Goal: Task Accomplishment & Management: Manage account settings

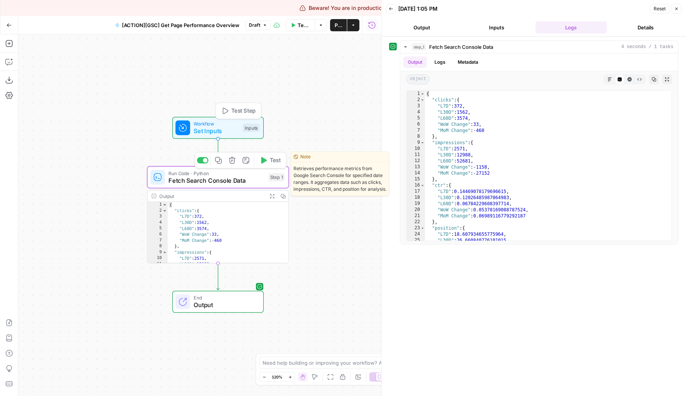
click at [208, 135] on div "Workflow Set Inputs Inputs Test Step" at bounding box center [217, 128] width 91 height 22
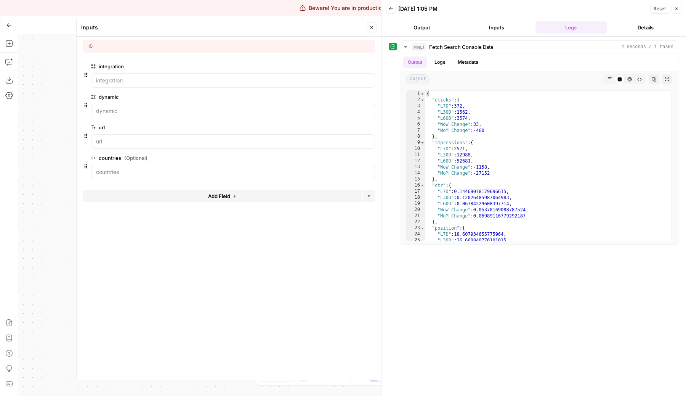
click at [370, 25] on icon "button" at bounding box center [371, 27] width 5 height 5
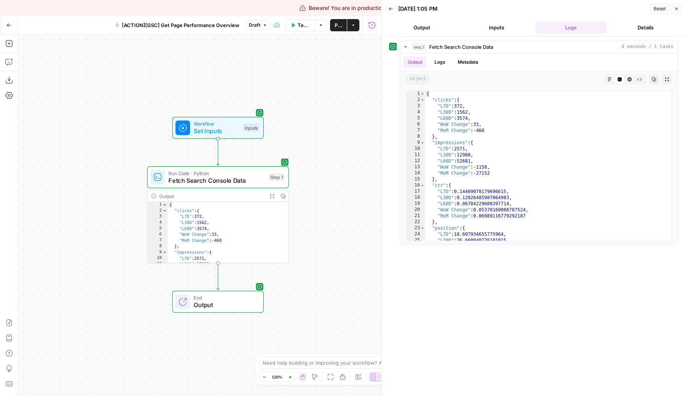
click at [676, 12] on button "Close" at bounding box center [676, 9] width 10 height 10
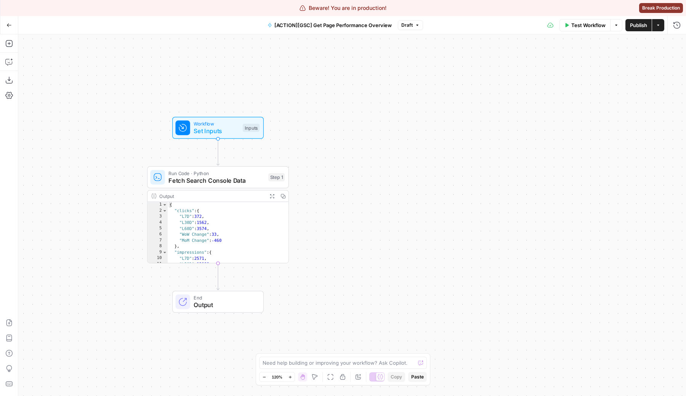
click at [7, 22] on button "Go Back" at bounding box center [9, 25] width 14 height 14
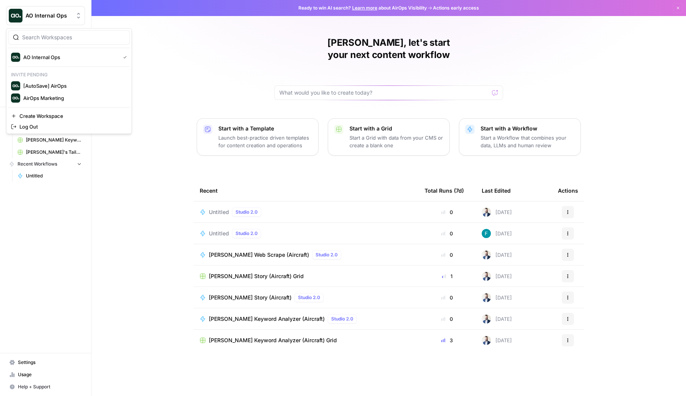
click at [50, 21] on button "AO Internal Ops" at bounding box center [45, 15] width 79 height 19
click at [39, 128] on span "Log Out" at bounding box center [71, 127] width 104 height 8
